Goal: Transaction & Acquisition: Purchase product/service

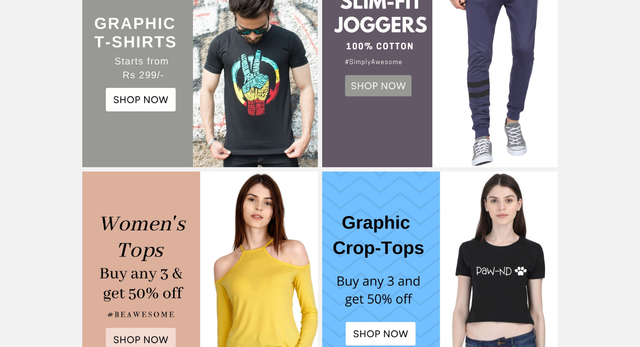
scroll to position [310, 0]
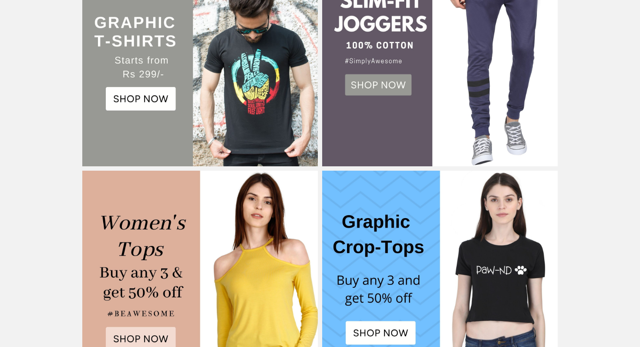
click at [155, 88] on img at bounding box center [200, 48] width 236 height 236
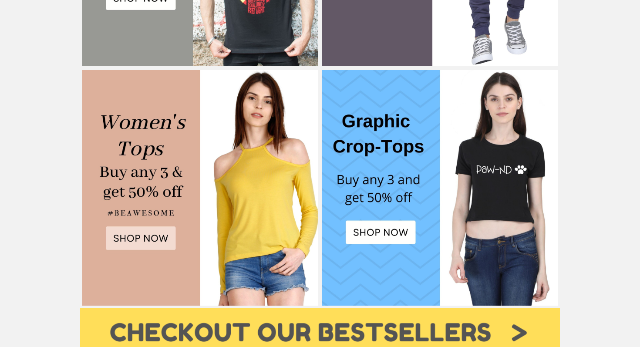
scroll to position [0, 0]
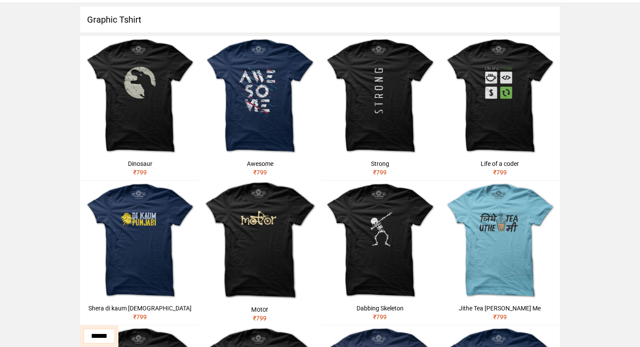
scroll to position [37, 0]
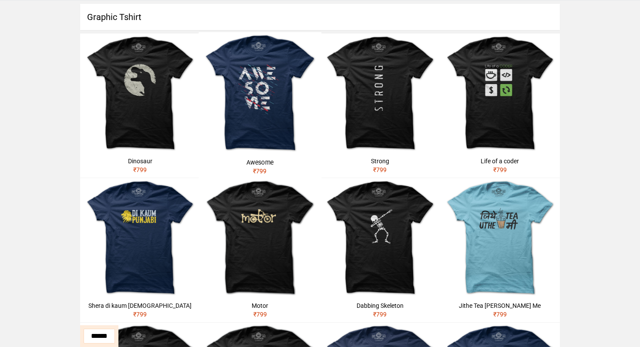
click at [249, 122] on img at bounding box center [260, 93] width 122 height 122
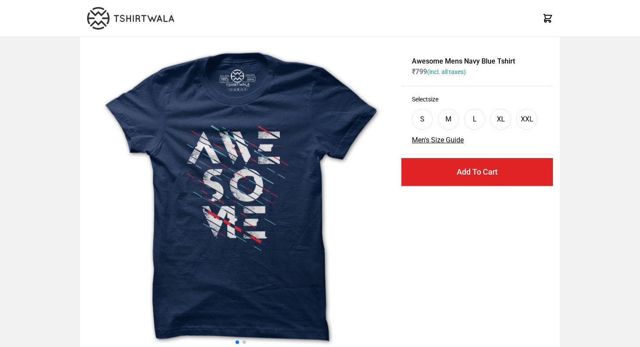
click at [421, 118] on div "S" at bounding box center [422, 119] width 4 height 10
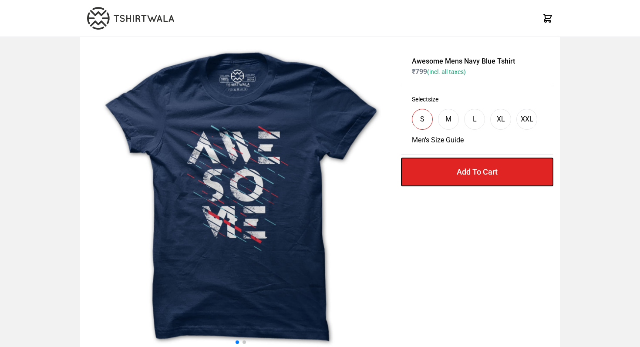
click at [467, 167] on button "Add To Cart" at bounding box center [477, 172] width 152 height 28
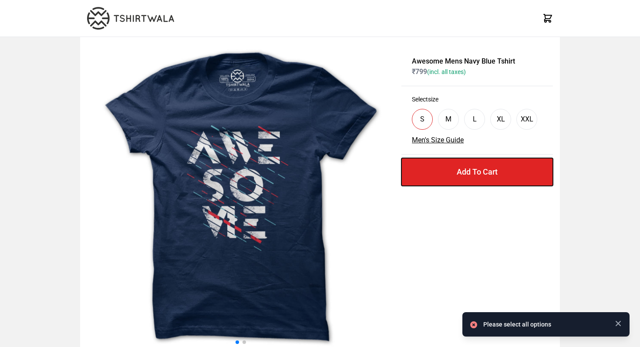
click at [461, 160] on button "Add To Cart" at bounding box center [477, 172] width 152 height 28
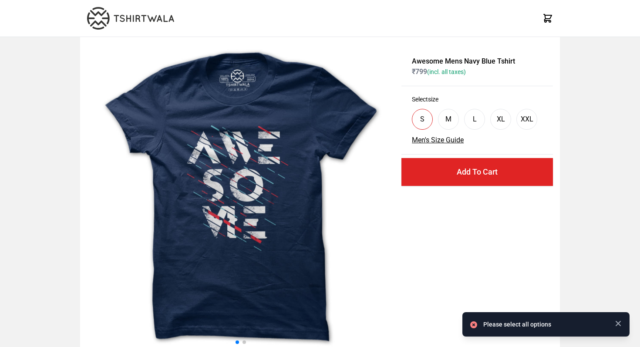
click at [446, 122] on div "M" at bounding box center [448, 119] width 6 height 10
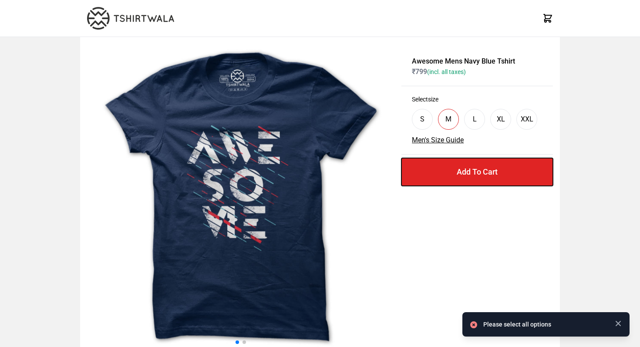
click at [453, 177] on button "Add To Cart" at bounding box center [477, 172] width 152 height 28
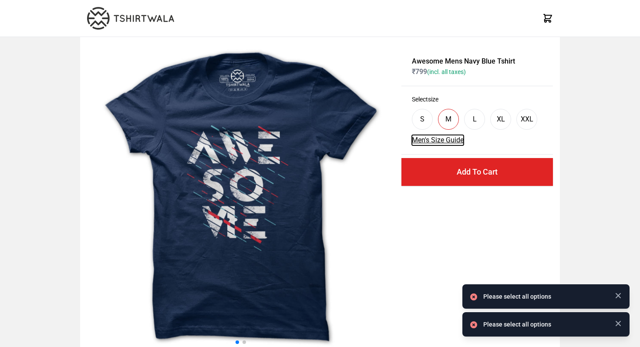
click at [434, 142] on button "Men's Size Guide" at bounding box center [438, 140] width 52 height 10
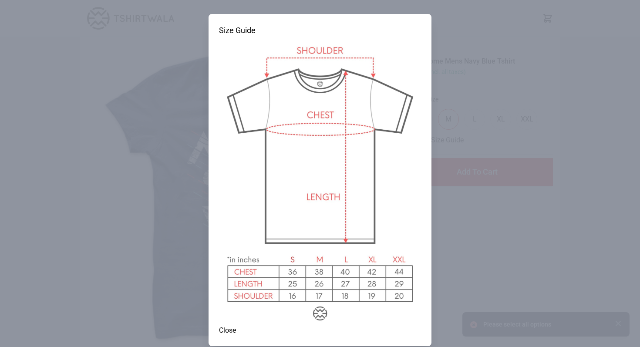
click at [146, 114] on div at bounding box center [320, 173] width 640 height 347
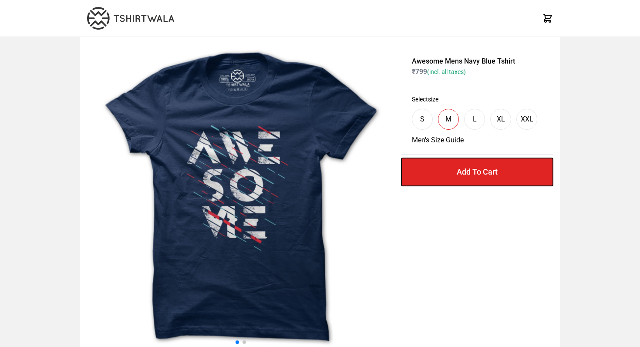
click at [472, 171] on button "Add To Cart" at bounding box center [477, 172] width 152 height 28
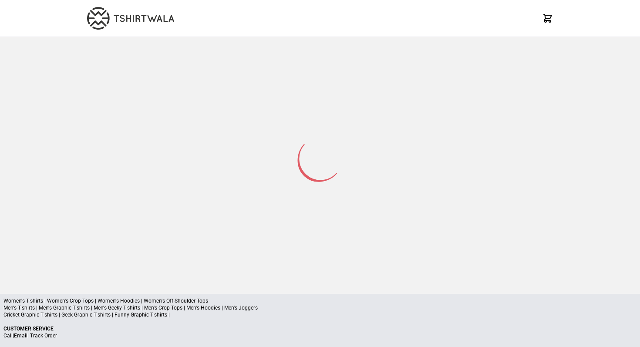
scroll to position [37, 0]
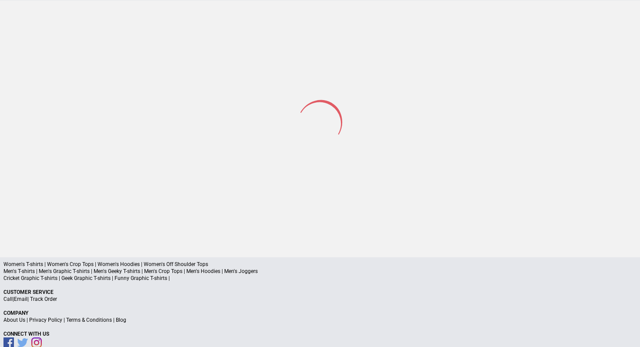
select select "*********"
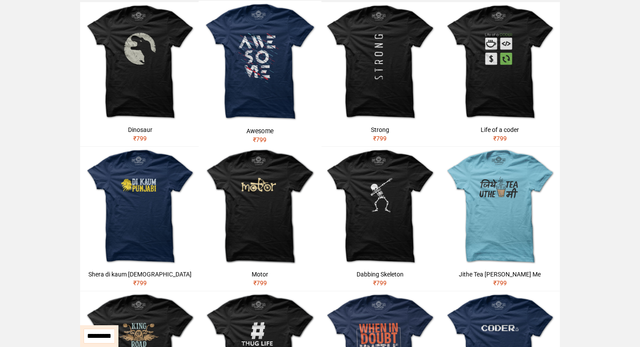
scroll to position [82, 0]
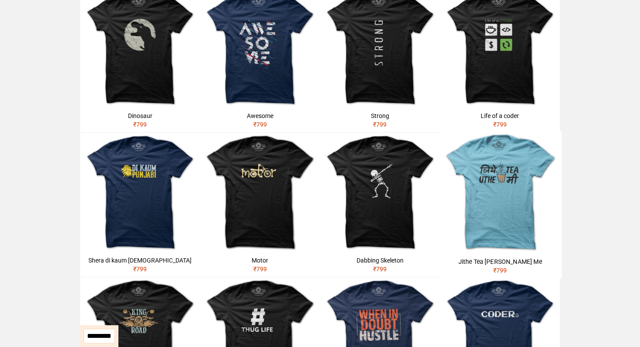
click at [524, 219] on img at bounding box center [500, 192] width 122 height 122
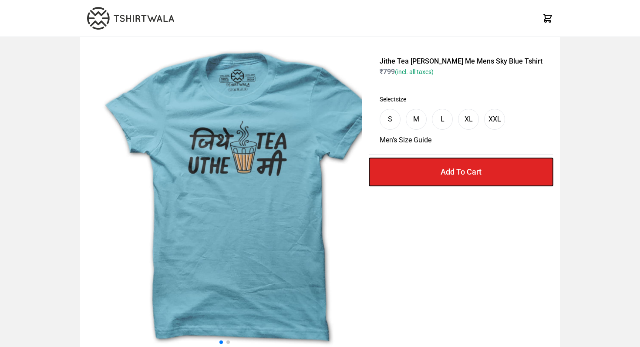
click at [441, 175] on button "Add To Cart" at bounding box center [461, 172] width 184 height 28
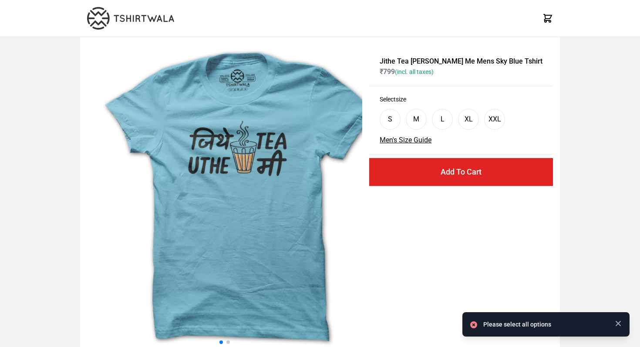
click at [427, 117] on div "M" at bounding box center [416, 119] width 21 height 21
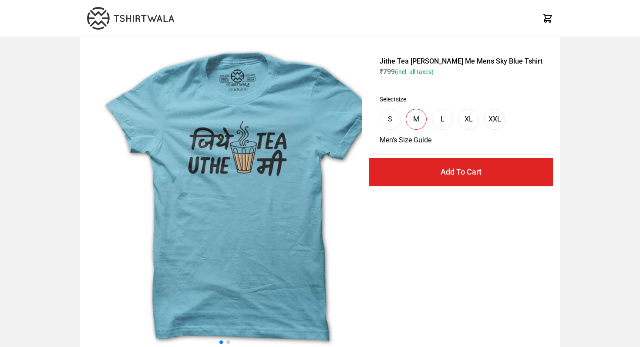
click at [419, 121] on div "M" at bounding box center [416, 119] width 6 height 10
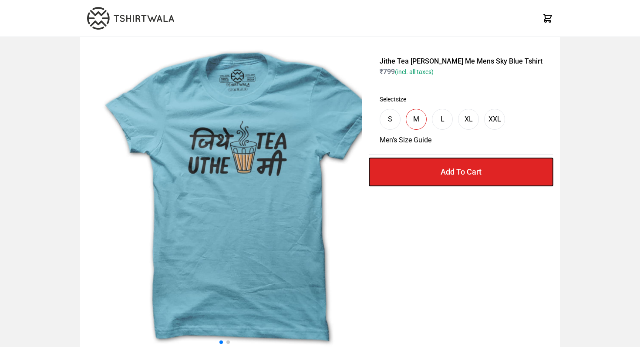
click at [458, 169] on button "Add To Cart" at bounding box center [461, 172] width 184 height 28
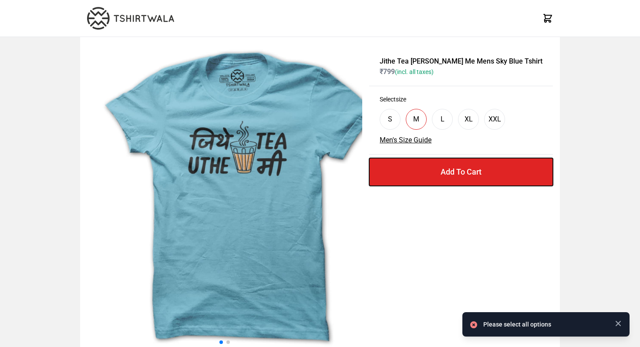
scroll to position [226, 0]
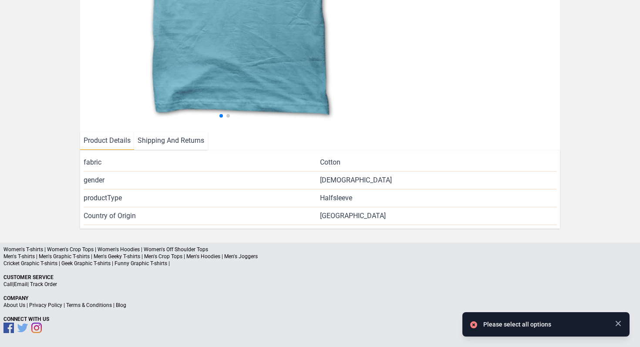
scroll to position [82, 0]
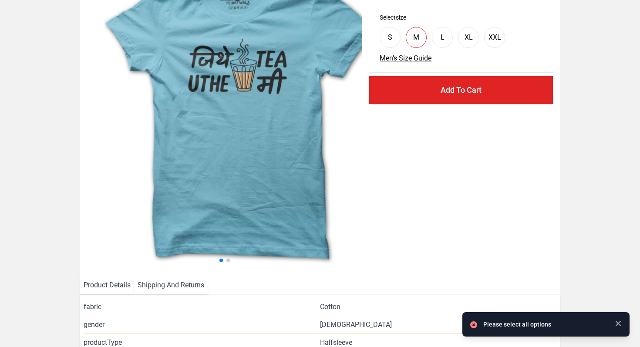
select select "*********"
